Goal: Find specific page/section: Find specific page/section

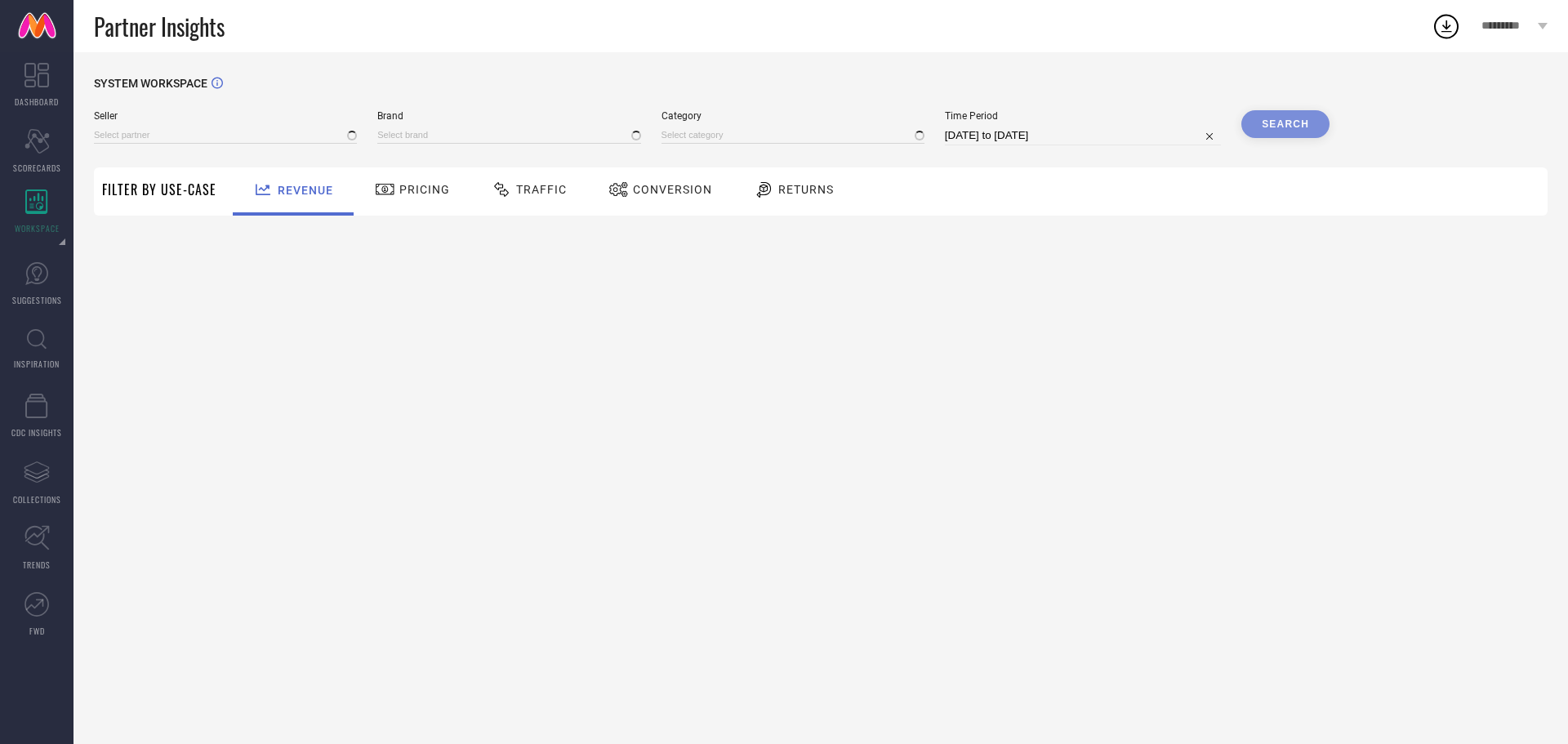
type input "All"
type input "1 STOP FASHION"
type input "All"
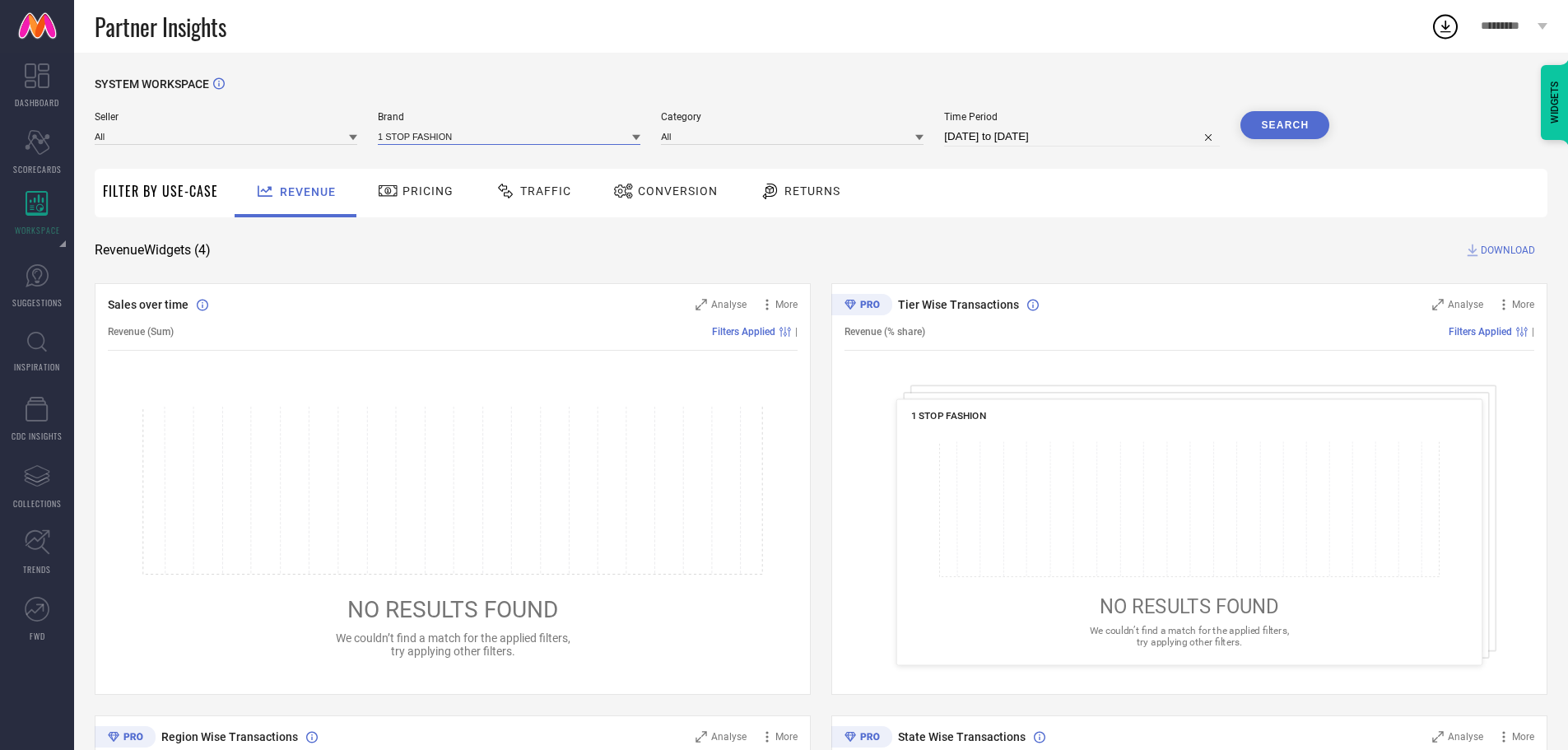
click at [460, 144] on input at bounding box center [509, 136] width 263 height 17
type input "g"
click at [640, 133] on div at bounding box center [636, 138] width 8 height 16
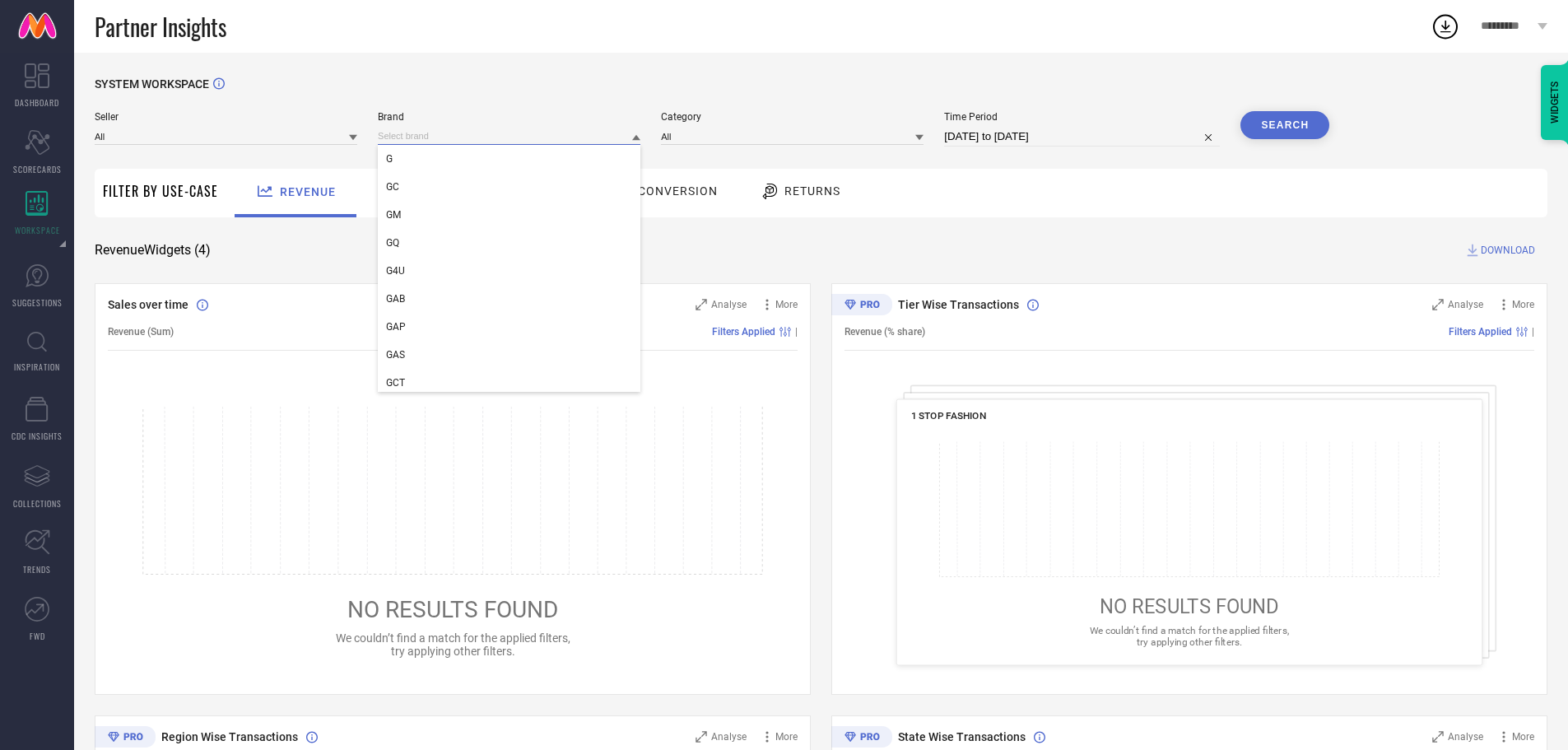
click at [482, 131] on input at bounding box center [509, 136] width 263 height 17
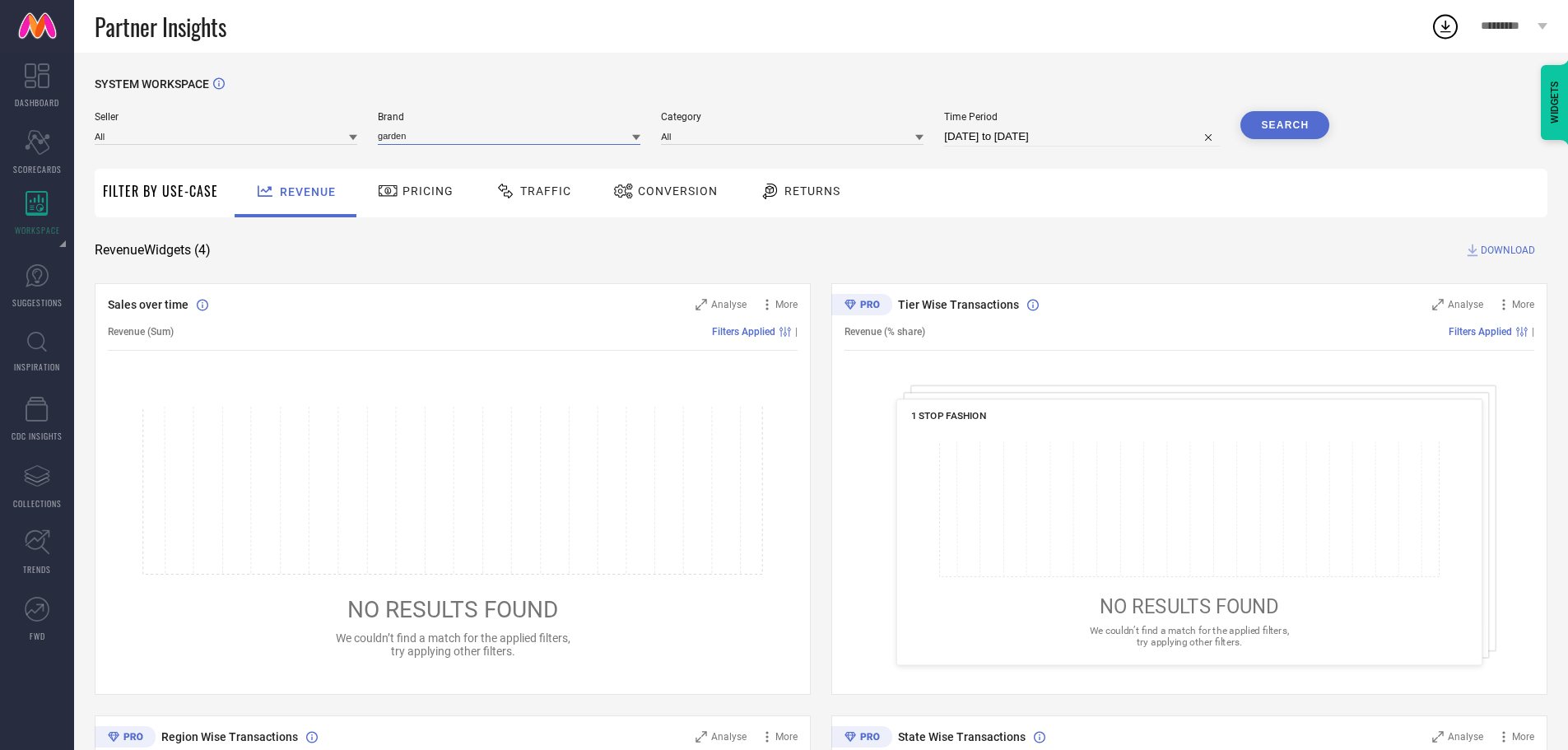
type input "garden"
click at [637, 142] on icon at bounding box center [636, 137] width 8 height 8
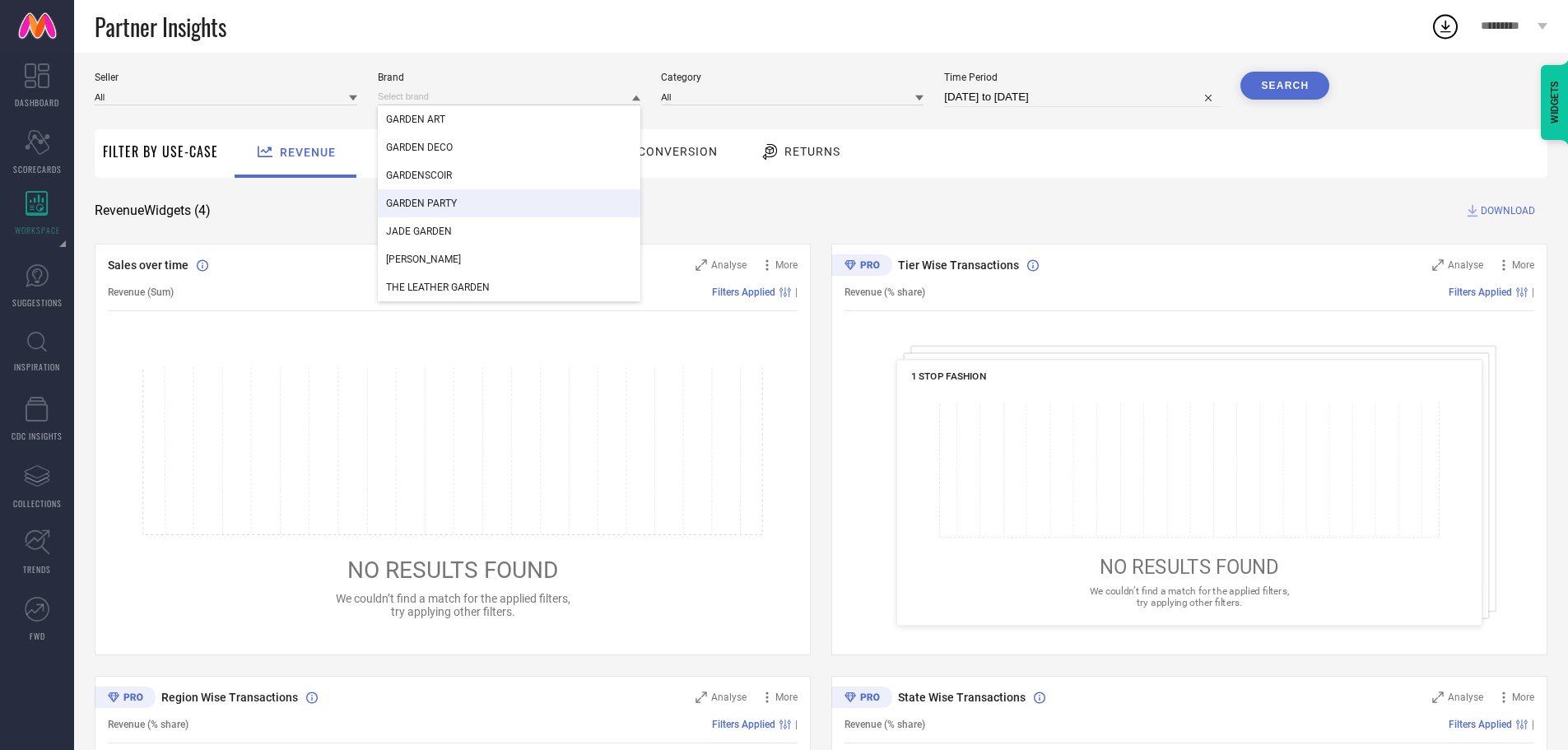
scroll to position [14, 0]
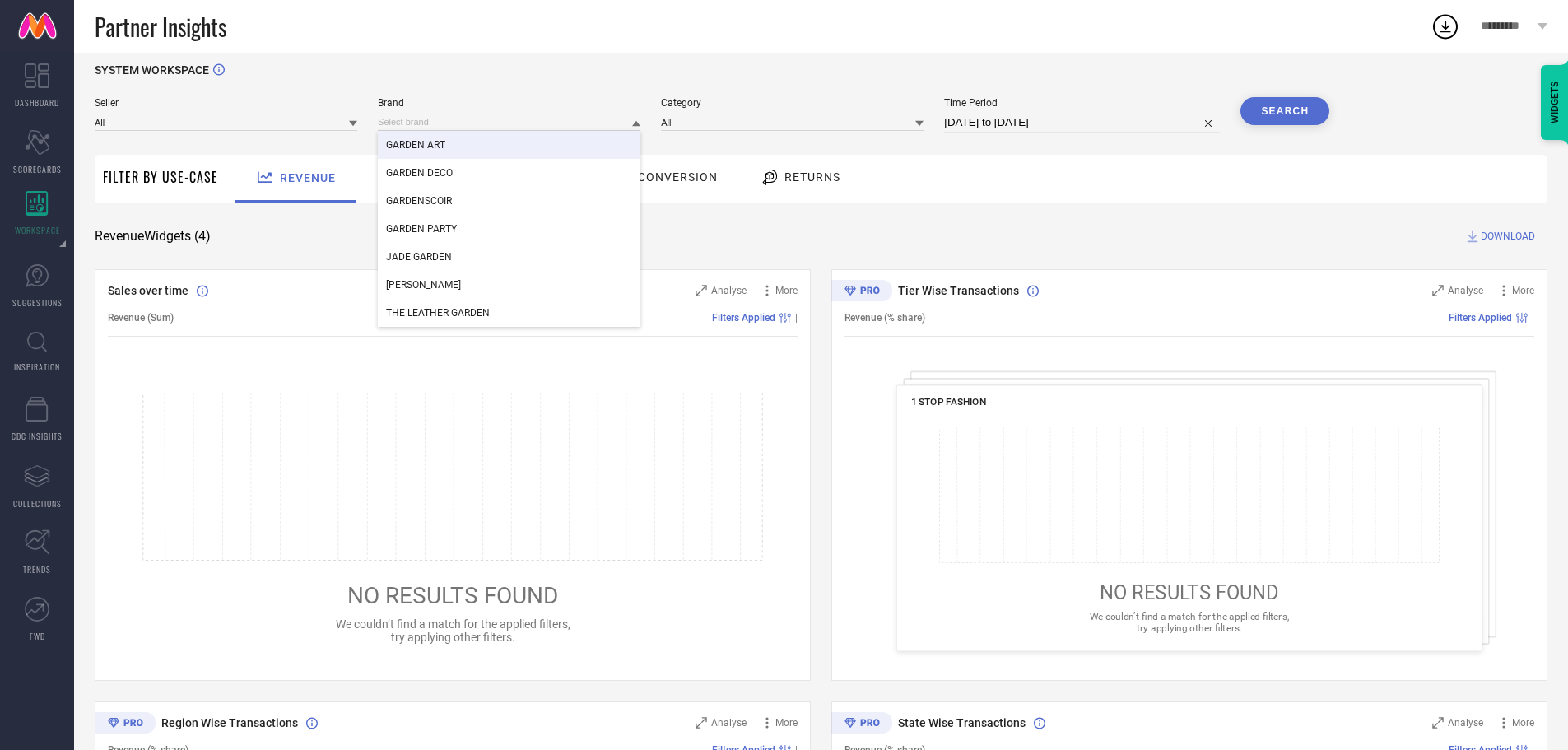
click at [467, 68] on div "SYSTEM WORKSPACE" at bounding box center [821, 80] width 1453 height 34
